Goal: Transaction & Acquisition: Purchase product/service

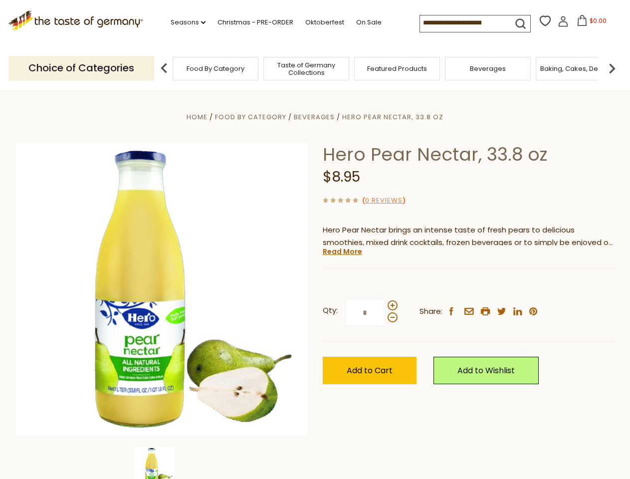
click at [315, 239] on div "Home Food By Category [GEOGRAPHIC_DATA] Hero Pear Nectar, 33.8 oz Hero Pear Nec…" at bounding box center [315, 303] width 614 height 384
click at [184, 22] on link "Seasons dropdown_arrow" at bounding box center [188, 22] width 35 height 11
click at [463, 23] on input at bounding box center [462, 22] width 84 height 14
click at [590, 23] on span "$0.00" at bounding box center [598, 20] width 17 height 8
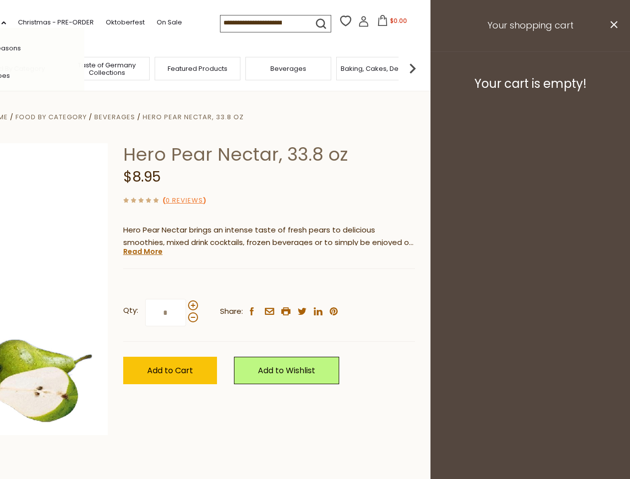
click at [84, 68] on div "All Seasons Recipes Game Day [DATE] [DATE] [DATE][PERSON_NAME] [DATE] Springfes…" at bounding box center [27, 239] width 113 height 423
click at [422, 68] on img at bounding box center [413, 68] width 20 height 20
click at [315, 285] on div "Qty: * Share: facebook email printer twitter linkedin pinterest" at bounding box center [269, 313] width 292 height 58
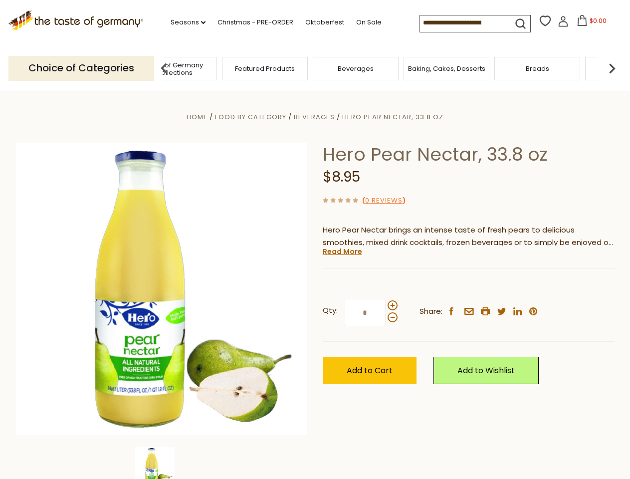
click at [162, 463] on img at bounding box center [155, 467] width 40 height 40
click at [342, 251] on link "Read More" at bounding box center [342, 251] width 39 height 10
